Goal: Task Accomplishment & Management: Manage account settings

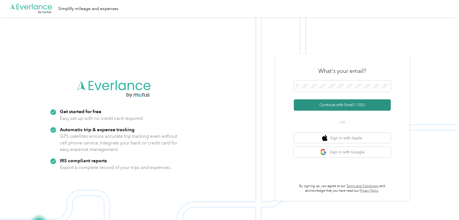
click at [309, 105] on button "Continue with Email / SSO" at bounding box center [342, 104] width 97 height 11
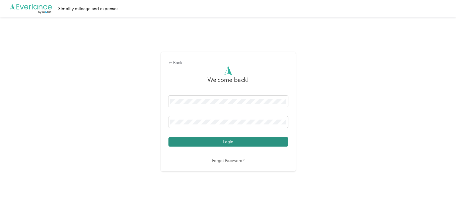
click at [197, 141] on button "Login" at bounding box center [229, 141] width 120 height 9
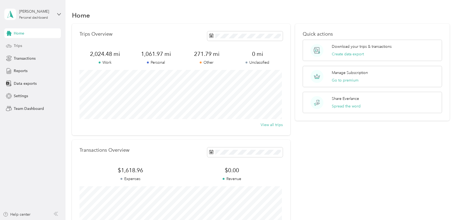
click at [25, 46] on div "Trips" at bounding box center [32, 46] width 57 height 10
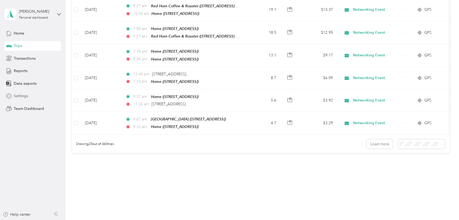
scroll to position [523, 0]
click at [379, 138] on button "Load more" at bounding box center [380, 142] width 26 height 9
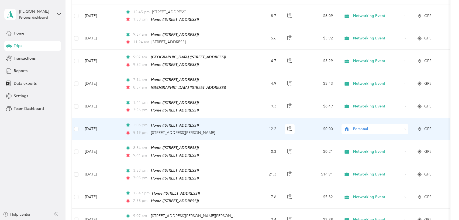
scroll to position [582, 0]
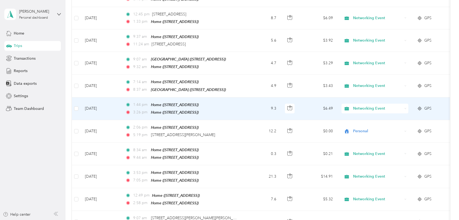
click at [99, 97] on td "[DATE]" at bounding box center [101, 108] width 40 height 23
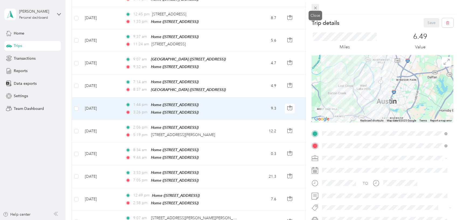
click at [316, 6] on icon at bounding box center [315, 8] width 5 height 5
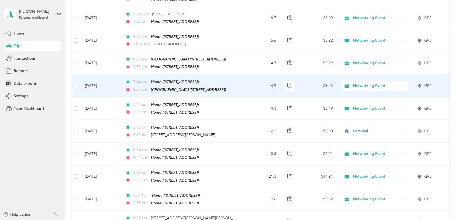
click at [80, 74] on td at bounding box center [76, 85] width 9 height 23
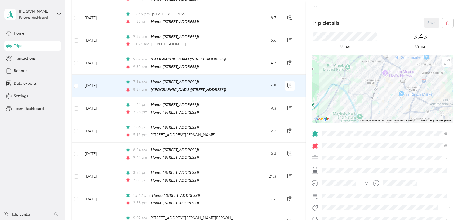
click at [75, 73] on div "Trip details Save This trip cannot be edited because it is either under review,…" at bounding box center [229, 110] width 459 height 220
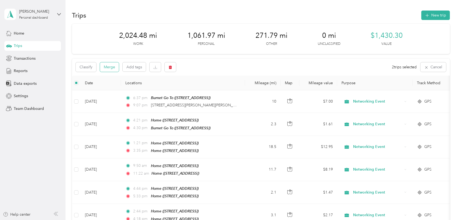
click at [109, 67] on button "Merge" at bounding box center [109, 66] width 19 height 9
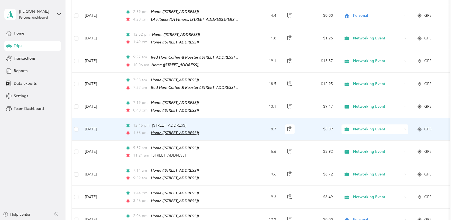
scroll to position [472, 0]
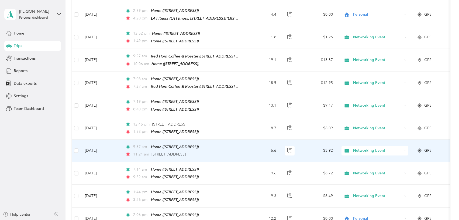
click at [92, 139] on td "[DATE]" at bounding box center [101, 150] width 40 height 22
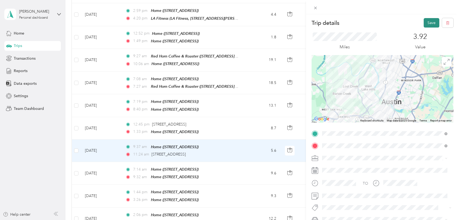
click at [427, 21] on button "Save" at bounding box center [432, 22] width 16 height 9
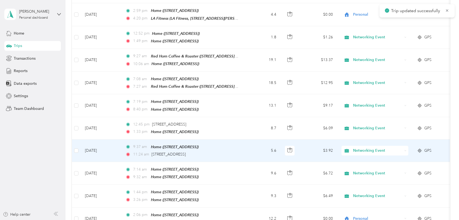
click at [79, 139] on td at bounding box center [76, 150] width 9 height 22
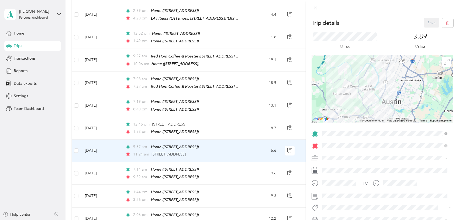
click at [77, 138] on div "Trip details Save This trip cannot be edited because it is either under review,…" at bounding box center [229, 110] width 459 height 220
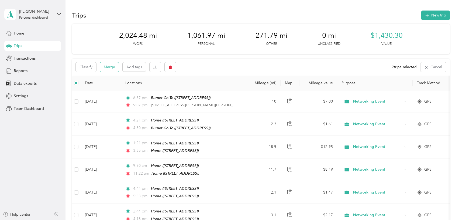
click at [112, 68] on button "Merge" at bounding box center [109, 66] width 19 height 9
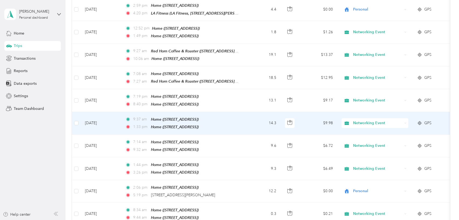
scroll to position [479, 0]
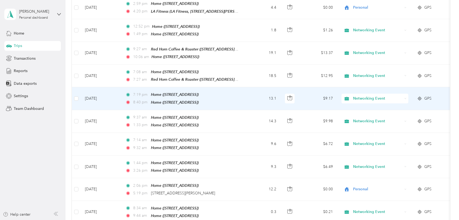
click at [96, 87] on td "[DATE]" at bounding box center [101, 98] width 40 height 23
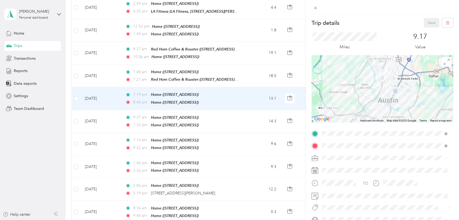
click at [336, 91] on div "Personal" at bounding box center [385, 89] width 122 height 6
click at [428, 20] on button "Save" at bounding box center [432, 22] width 16 height 9
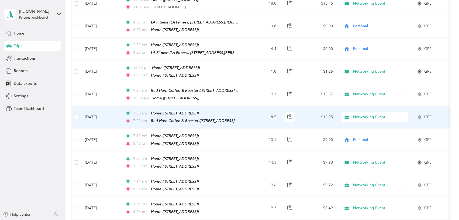
scroll to position [436, 0]
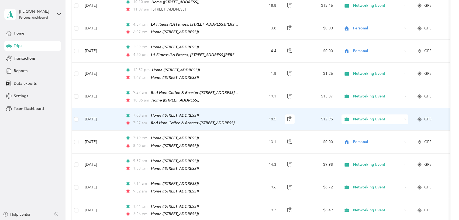
click at [98, 108] on td "[DATE]" at bounding box center [101, 119] width 40 height 23
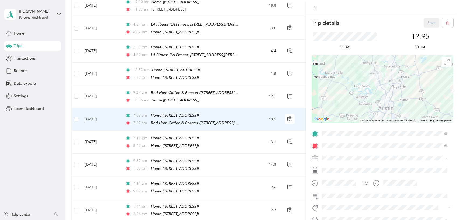
click at [336, 198] on button "Provisors" at bounding box center [334, 195] width 20 height 7
click at [92, 88] on div "Trip details Save This trip cannot be edited because it is either under review,…" at bounding box center [229, 110] width 459 height 220
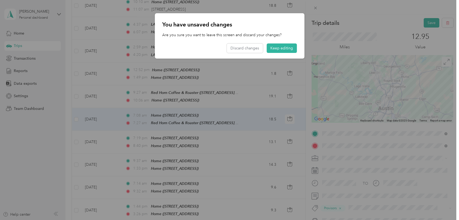
click at [357, 77] on div at bounding box center [229, 110] width 459 height 220
click at [284, 49] on button "Keep editing" at bounding box center [282, 47] width 30 height 9
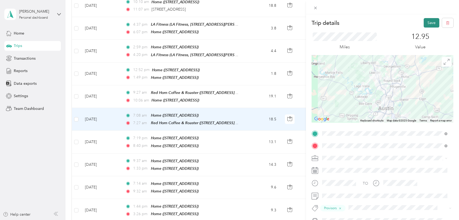
click at [429, 20] on button "Save" at bounding box center [432, 22] width 16 height 9
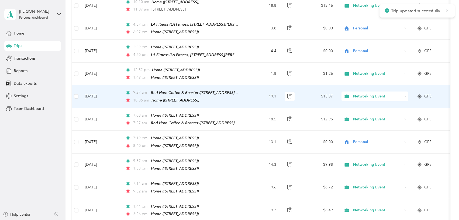
click at [102, 87] on td "[DATE]" at bounding box center [101, 96] width 40 height 23
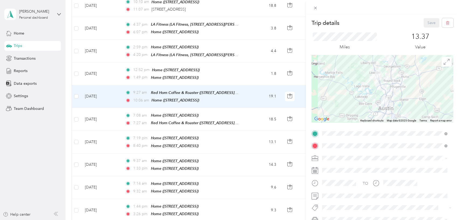
click at [341, 197] on button "Provisors" at bounding box center [334, 195] width 20 height 7
click at [425, 20] on button "Save" at bounding box center [432, 22] width 16 height 9
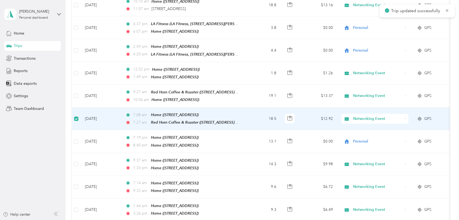
scroll to position [435, 0]
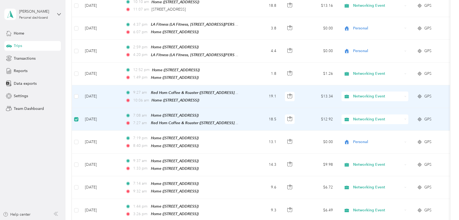
click at [78, 86] on td at bounding box center [76, 96] width 9 height 23
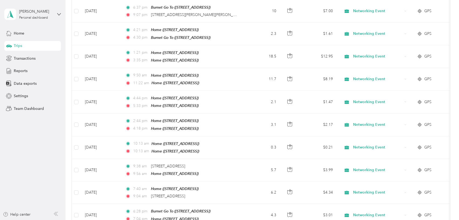
scroll to position [0, 0]
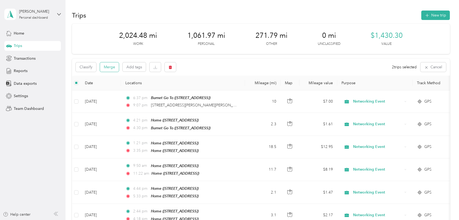
click at [108, 67] on button "Merge" at bounding box center [109, 66] width 19 height 9
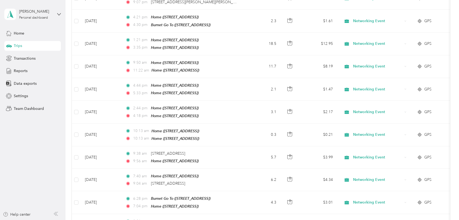
scroll to position [9, 0]
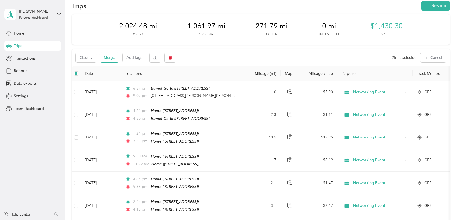
click at [114, 59] on button "Merge" at bounding box center [109, 57] width 19 height 9
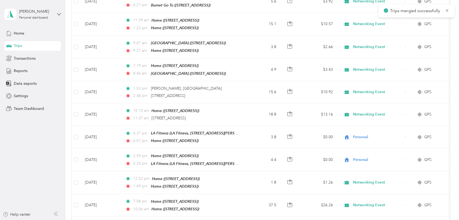
scroll to position [328, 0]
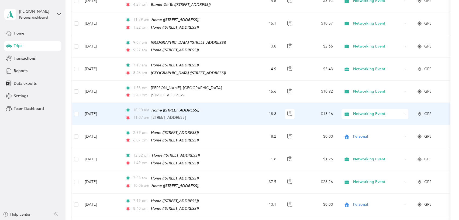
click at [93, 105] on td "[DATE]" at bounding box center [101, 114] width 40 height 22
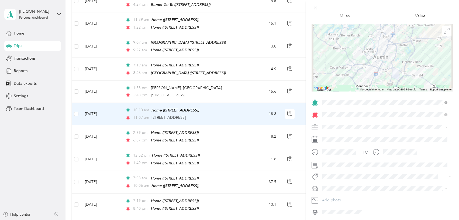
click at [331, 134] on span "Work" at bounding box center [328, 133] width 9 height 5
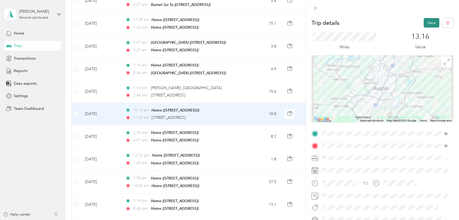
click at [425, 21] on button "Save" at bounding box center [432, 22] width 16 height 9
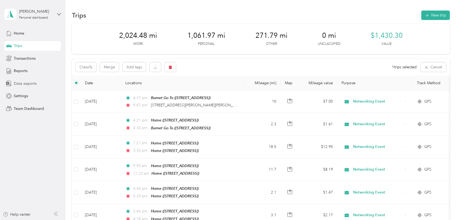
scroll to position [10, 0]
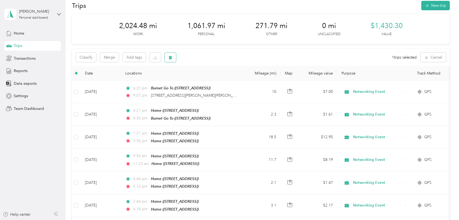
click at [170, 57] on icon "button" at bounding box center [170, 58] width 3 height 4
click at [212, 78] on button "Yes" at bounding box center [210, 79] width 11 height 9
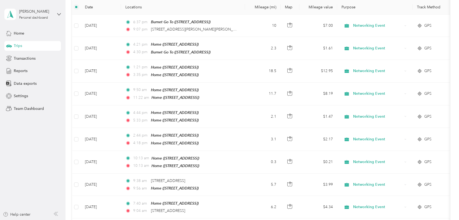
scroll to position [32, 0]
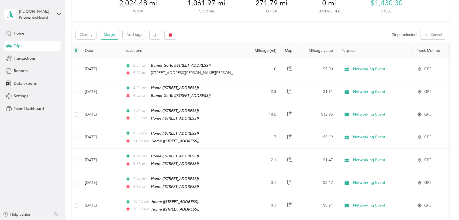
click at [113, 36] on button "Merge" at bounding box center [109, 34] width 19 height 9
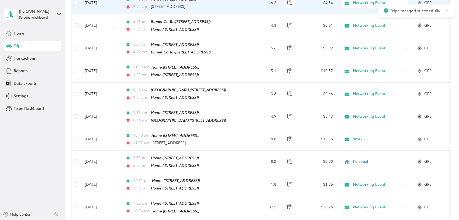
scroll to position [281, 0]
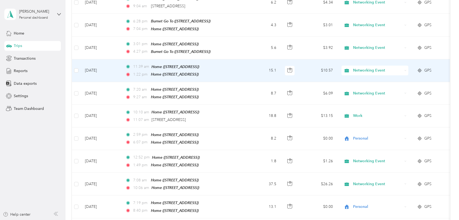
click at [101, 64] on td "[DATE]" at bounding box center [101, 70] width 40 height 23
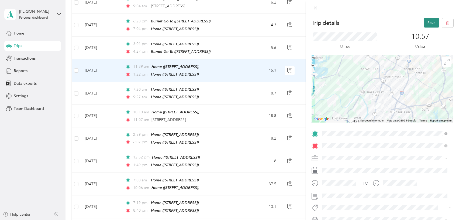
click at [426, 24] on button "Save" at bounding box center [432, 22] width 16 height 9
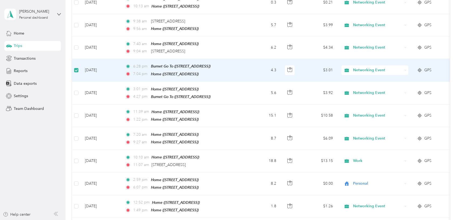
scroll to position [235, 0]
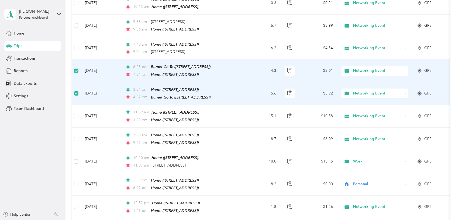
click at [364, 90] on span "Networking Event" at bounding box center [377, 93] width 49 height 6
click at [368, 108] on li "Personal" at bounding box center [375, 107] width 67 height 9
click at [366, 68] on span "Networking Event" at bounding box center [377, 71] width 49 height 6
click at [368, 86] on li "Personal" at bounding box center [375, 85] width 67 height 9
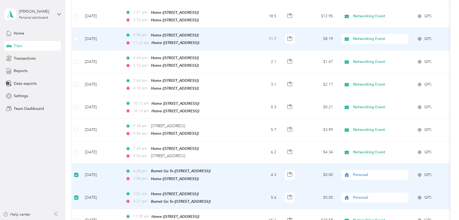
scroll to position [0, 0]
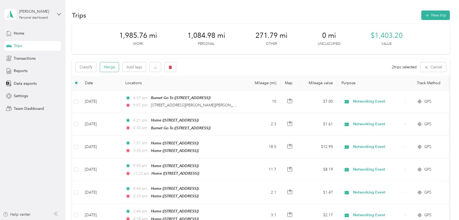
click at [105, 66] on button "Merge" at bounding box center [109, 66] width 19 height 9
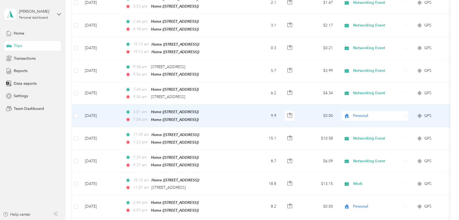
scroll to position [189, 0]
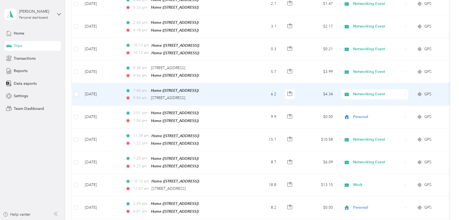
click at [99, 89] on td "[DATE]" at bounding box center [101, 94] width 40 height 22
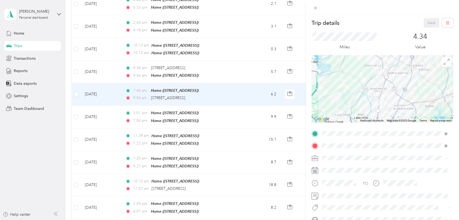
click at [337, 195] on button "Provisors" at bounding box center [334, 198] width 20 height 7
click at [95, 67] on div "Trip details Save This trip cannot be edited because it is either under review,…" at bounding box center [229, 110] width 459 height 220
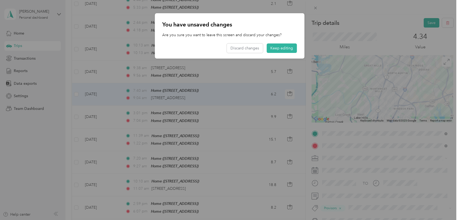
click at [432, 21] on div at bounding box center [229, 110] width 459 height 220
click at [285, 47] on button "Keep editing" at bounding box center [282, 47] width 30 height 9
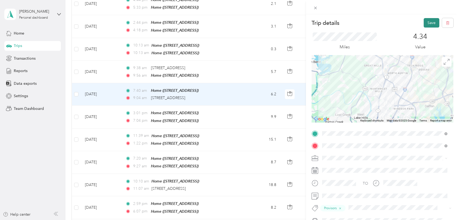
click at [431, 19] on button "Save" at bounding box center [432, 22] width 16 height 9
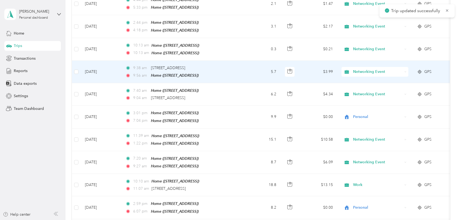
click at [108, 68] on td "[DATE]" at bounding box center [101, 72] width 40 height 22
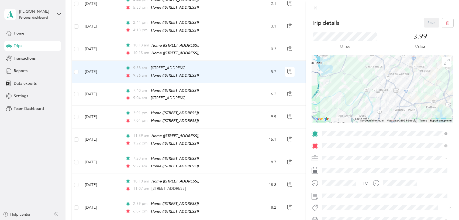
click at [337, 197] on button "Provisors" at bounding box center [334, 198] width 20 height 7
click at [429, 20] on button "Save" at bounding box center [432, 22] width 16 height 9
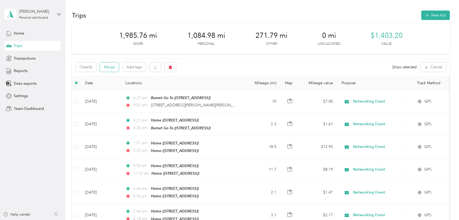
click at [113, 68] on button "Merge" at bounding box center [109, 66] width 19 height 9
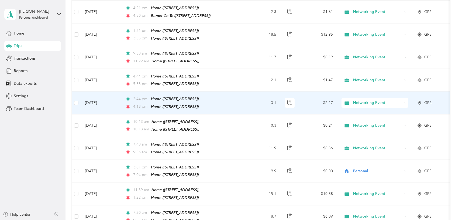
scroll to position [115, 0]
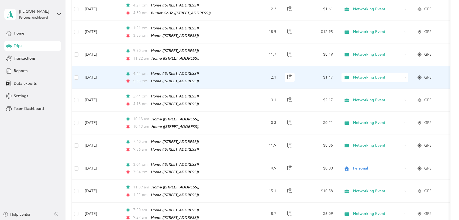
click at [368, 74] on span "Networking Event" at bounding box center [377, 77] width 49 height 6
click at [363, 97] on ol "Work Personal Networking Event Sales Other Charity Medical Moving Commute" at bounding box center [375, 118] width 67 height 75
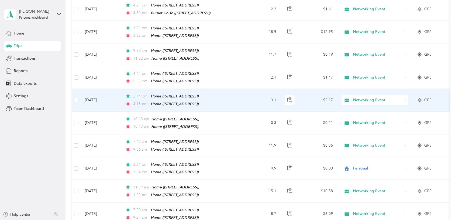
click at [372, 97] on span "Networking Event" at bounding box center [377, 100] width 49 height 6
click at [364, 105] on span "Work" at bounding box center [380, 105] width 50 height 6
click at [95, 95] on td "[DATE]" at bounding box center [101, 100] width 40 height 23
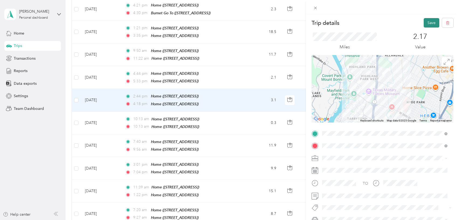
click at [429, 21] on button "Save" at bounding box center [432, 22] width 16 height 9
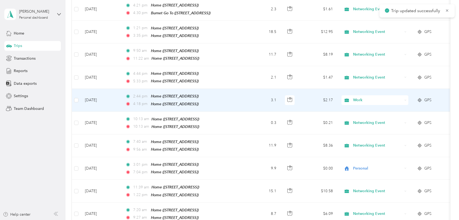
scroll to position [74, 0]
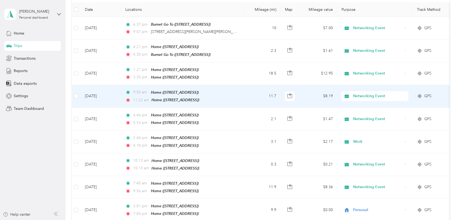
click at [95, 94] on td "[DATE]" at bounding box center [101, 96] width 40 height 23
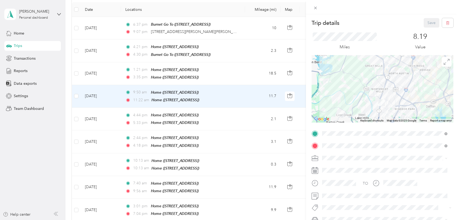
click at [332, 198] on button "Provisors" at bounding box center [334, 197] width 20 height 7
click at [428, 24] on button "Save" at bounding box center [432, 22] width 16 height 9
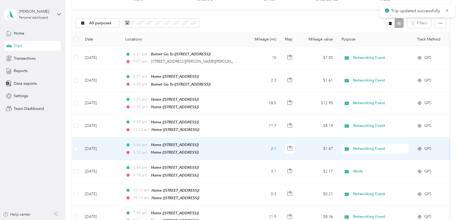
scroll to position [39, 0]
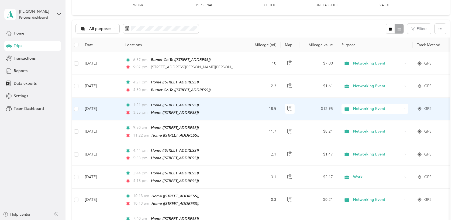
click at [95, 108] on td "[DATE]" at bounding box center [101, 109] width 40 height 23
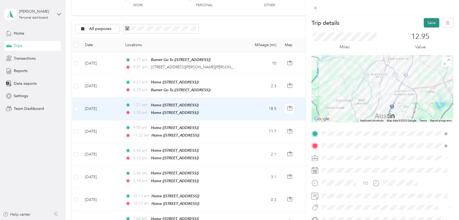
click at [426, 24] on button "Save" at bounding box center [432, 22] width 16 height 9
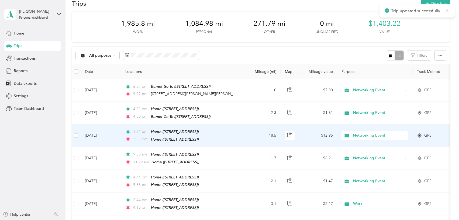
scroll to position [8, 0]
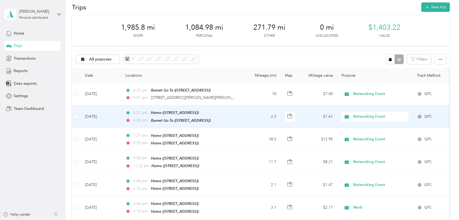
click at [359, 114] on span "Networking Event" at bounding box center [377, 117] width 49 height 6
click at [363, 135] on span "Personal" at bounding box center [380, 136] width 50 height 6
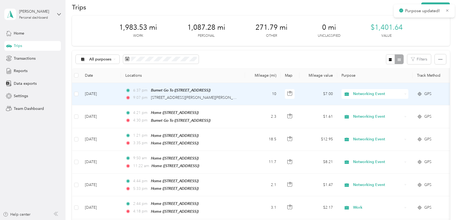
click at [369, 94] on span "Networking Event" at bounding box center [377, 94] width 49 height 6
click at [364, 111] on span "Personal" at bounding box center [380, 114] width 50 height 6
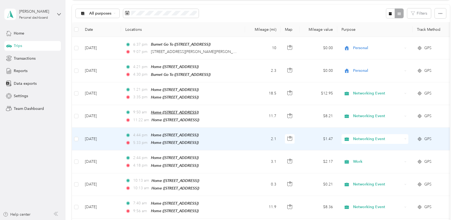
scroll to position [54, 0]
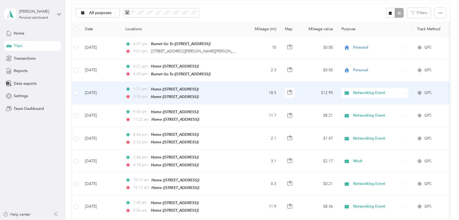
click at [363, 92] on span "Networking Event" at bounding box center [377, 93] width 49 height 6
click at [364, 100] on span "Work" at bounding box center [380, 99] width 50 height 6
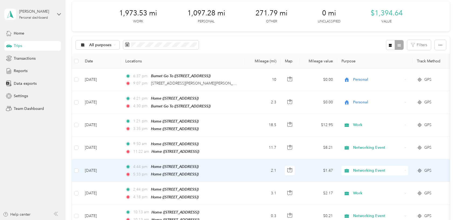
scroll to position [0, 0]
